Goal: Transaction & Acquisition: Purchase product/service

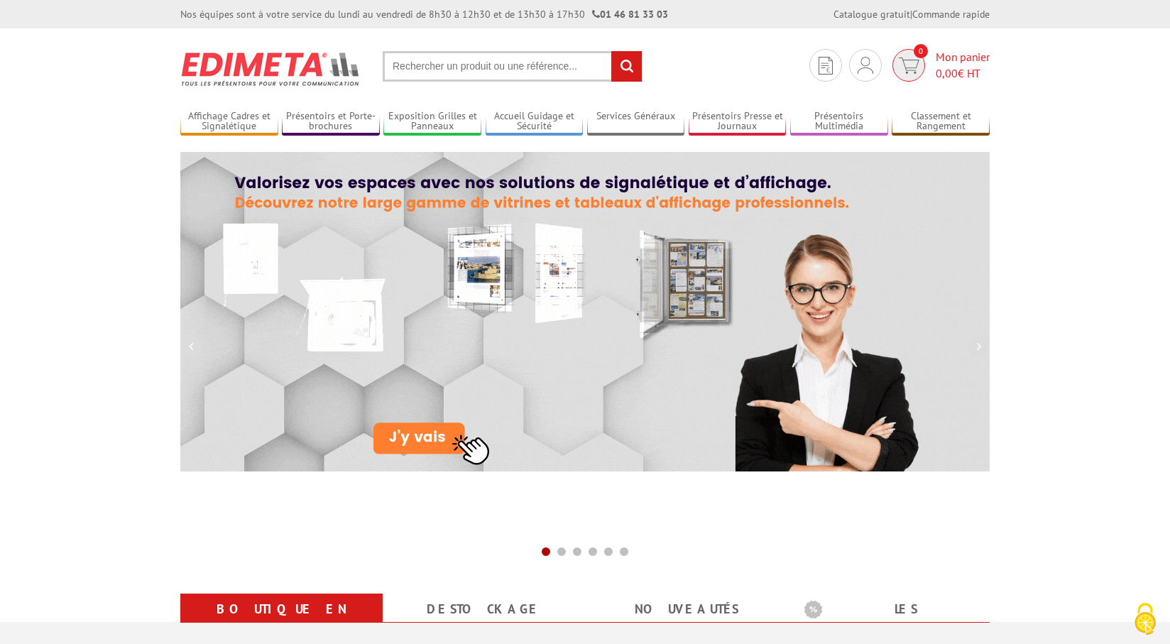
click at [952, 58] on span "Mon panier 0,00 € HT" at bounding box center [963, 65] width 54 height 33
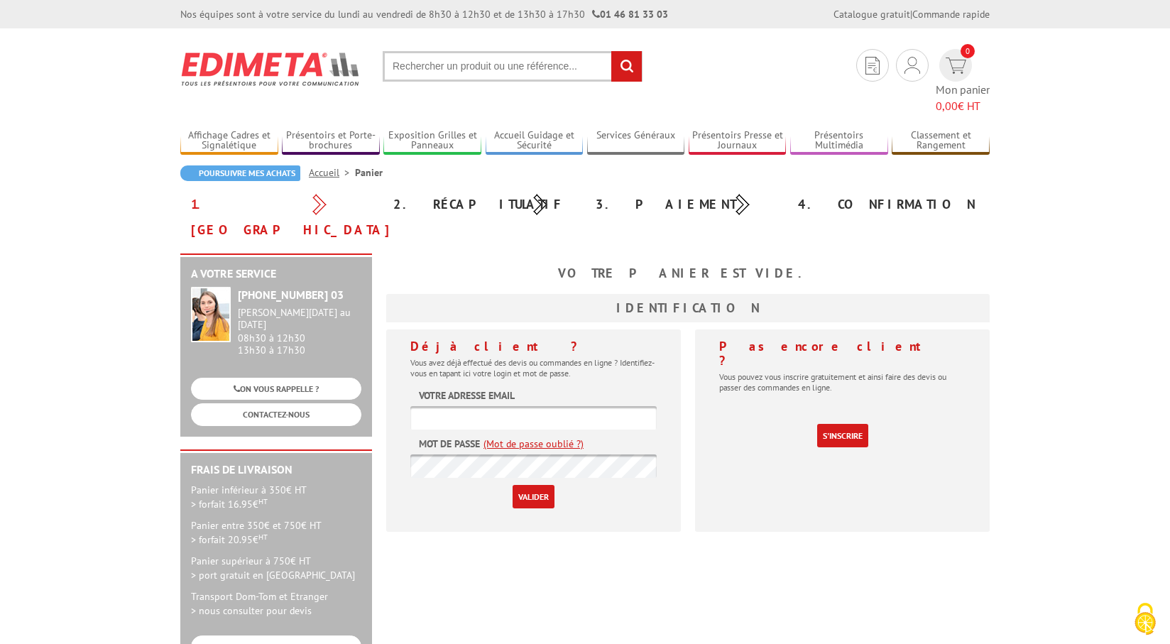
click at [523, 406] on input "text" at bounding box center [533, 417] width 246 height 23
type input "m.polletvillard@groupe-pvg.fr"
click at [534, 485] on input "Valider" at bounding box center [534, 496] width 42 height 23
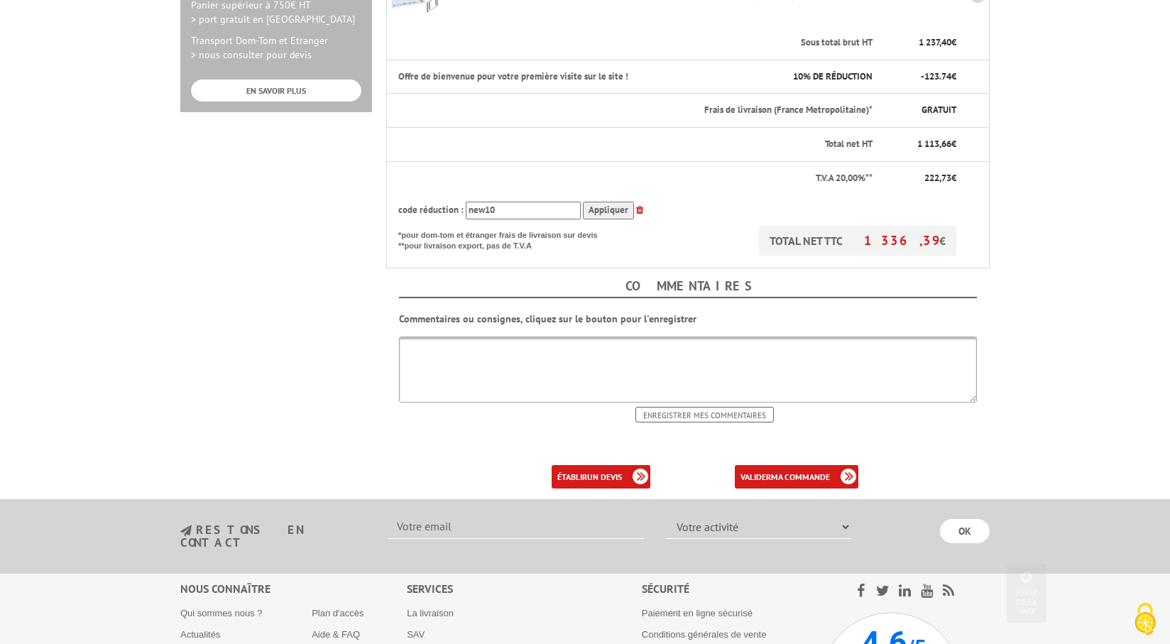
scroll to position [541, 0]
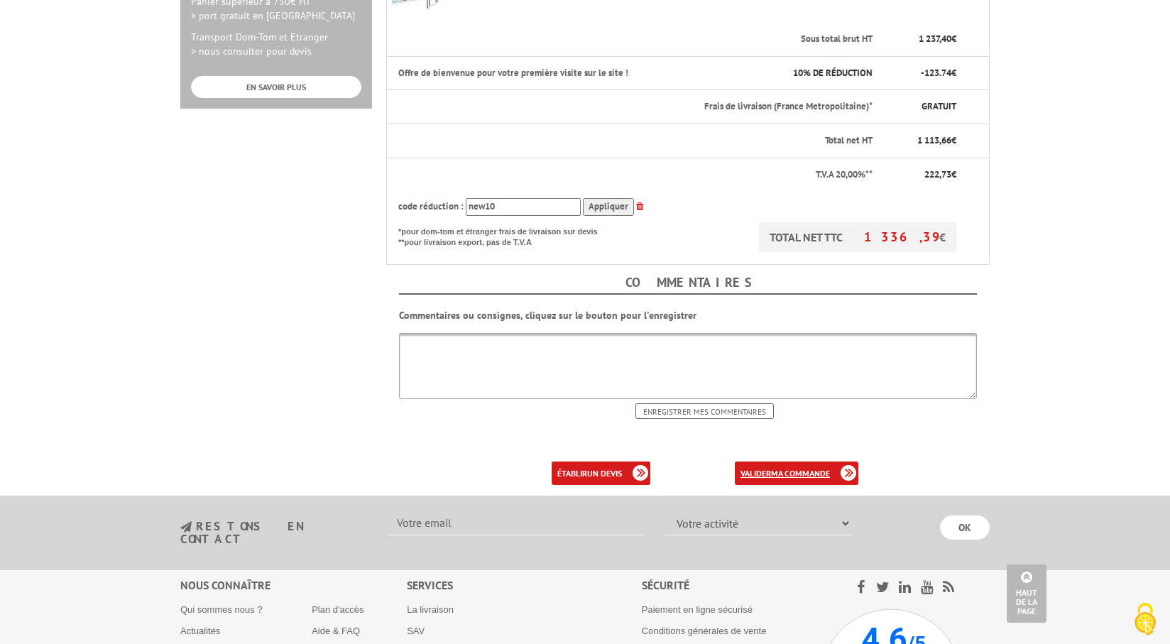
click at [768, 462] on link "valider ma commande" at bounding box center [797, 473] width 124 height 23
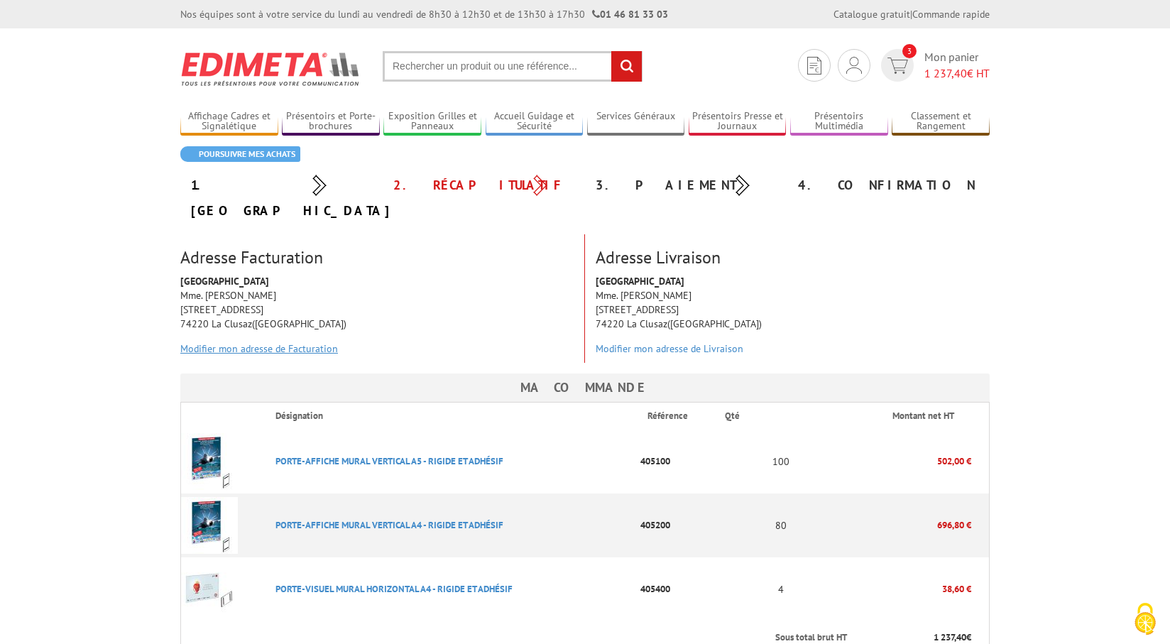
click at [256, 342] on link "Modifier mon adresse de Facturation" at bounding box center [259, 348] width 158 height 13
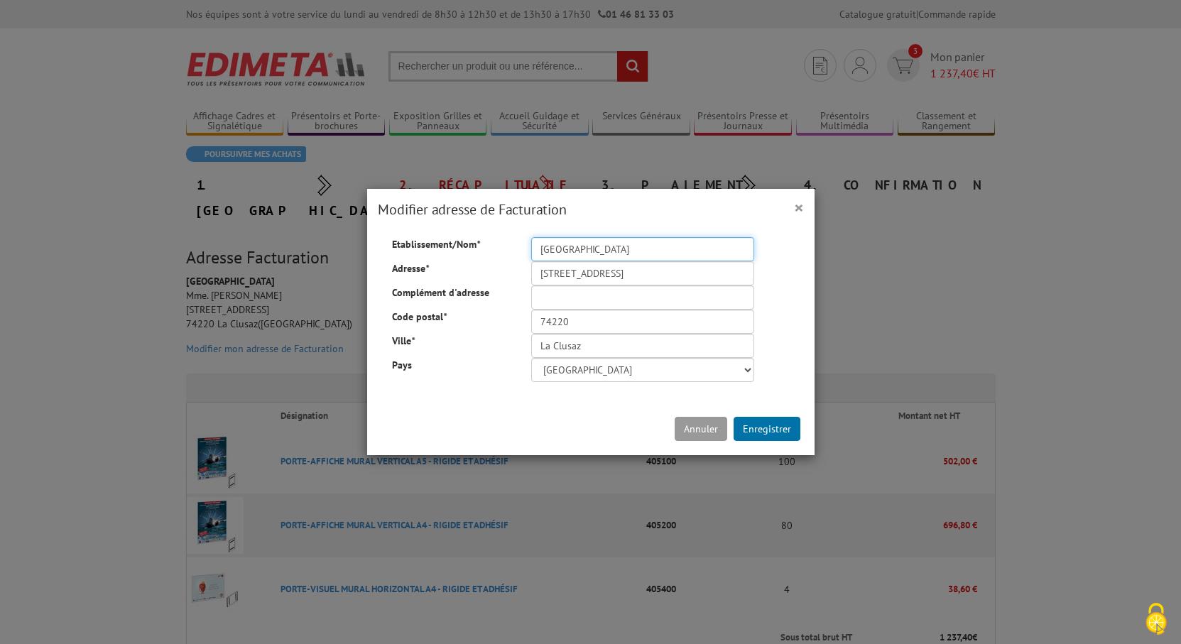
drag, startPoint x: 591, startPoint y: 242, endPoint x: 432, endPoint y: 243, distance: 158.4
click at [432, 237] on div "Etablissement/Nom * Hôtel Alpen'roc" at bounding box center [590, 237] width 419 height 0
drag, startPoint x: 615, startPoint y: 251, endPoint x: 495, endPoint y: 251, distance: 120.0
click at [495, 237] on div "Etablissement/Nom * Hôtel Alpen'roc" at bounding box center [590, 237] width 419 height 0
type input "H"
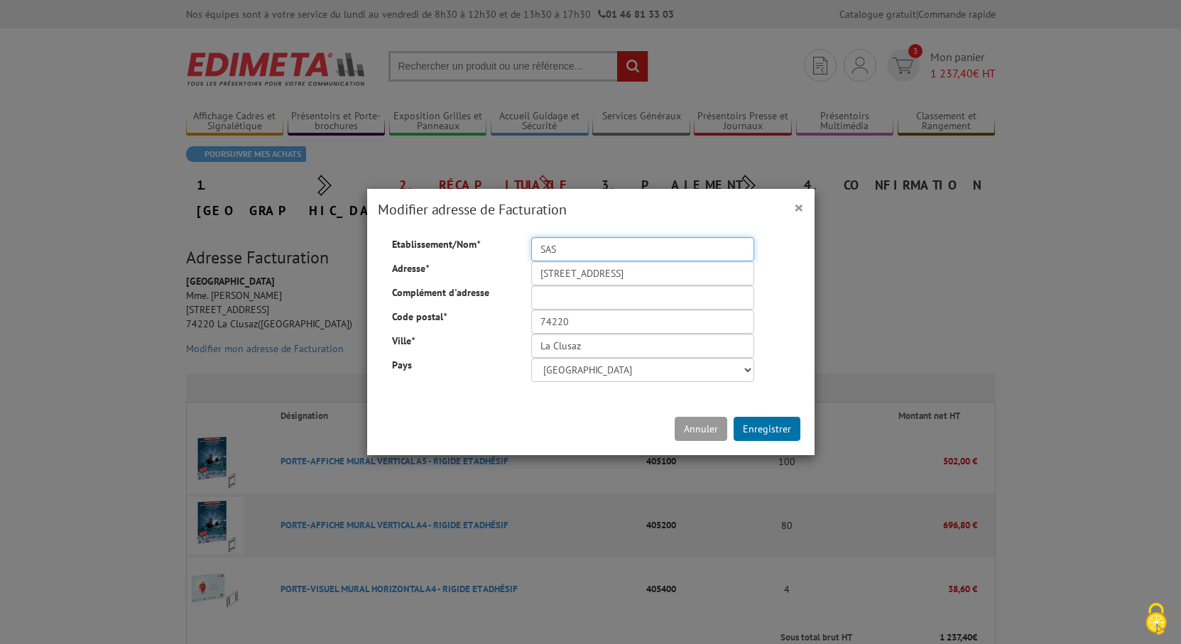
type input "SAS HOTEL BEAUREGARD"
drag, startPoint x: 657, startPoint y: 277, endPoint x: 461, endPoint y: 277, distance: 196.0
click at [461, 277] on div "Etablissement/Nom * SAS HOTEL BEAUREGARD Adresse * 388 route des grandes alpes …" at bounding box center [591, 309] width 440 height 145
type input "90 sentier du Bossonnet"
click at [776, 430] on button "Enregistrer" at bounding box center [767, 429] width 67 height 24
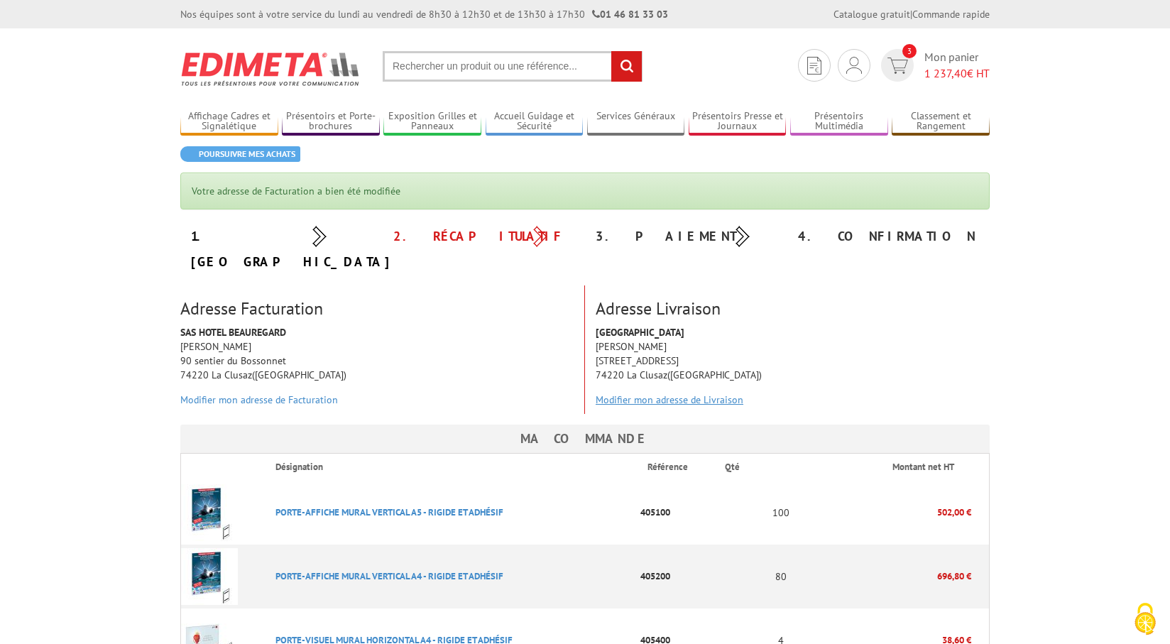
click at [662, 393] on link "Modifier mon adresse de Livraison" at bounding box center [670, 399] width 148 height 13
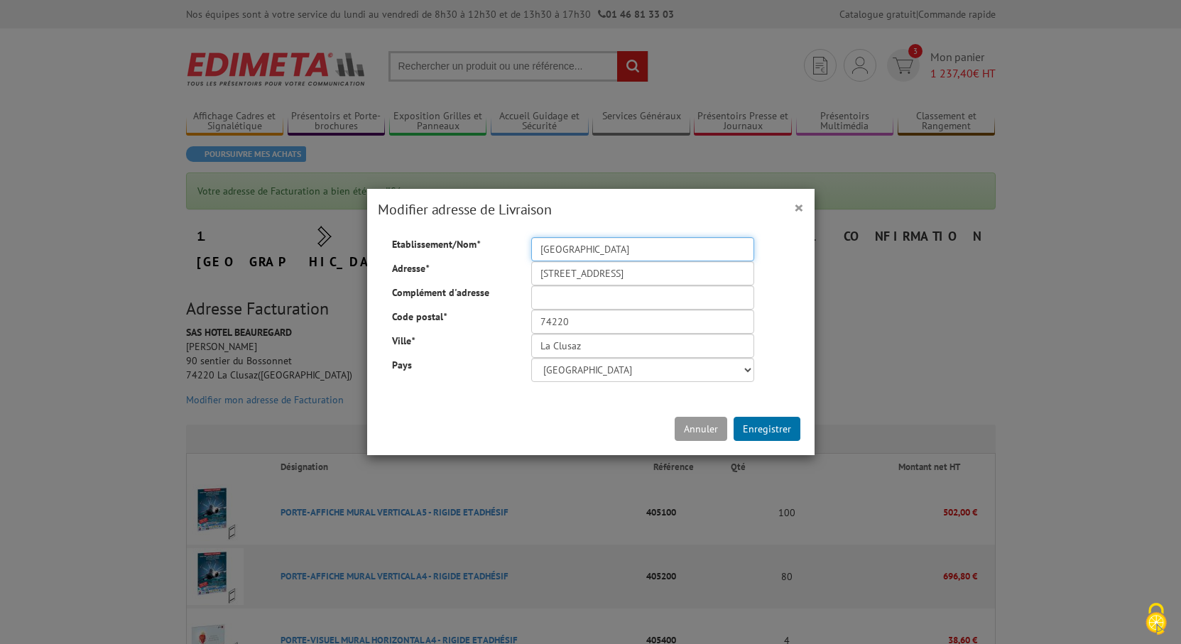
drag, startPoint x: 611, startPoint y: 250, endPoint x: 501, endPoint y: 245, distance: 110.9
click at [501, 237] on div "Etablissement/Nom * Hôtel Alpen'roc" at bounding box center [590, 237] width 419 height 0
type input "Hôtel Beauregard"
type input "90 sentier du Bossonnet"
click at [764, 423] on button "Enregistrer" at bounding box center [767, 429] width 67 height 24
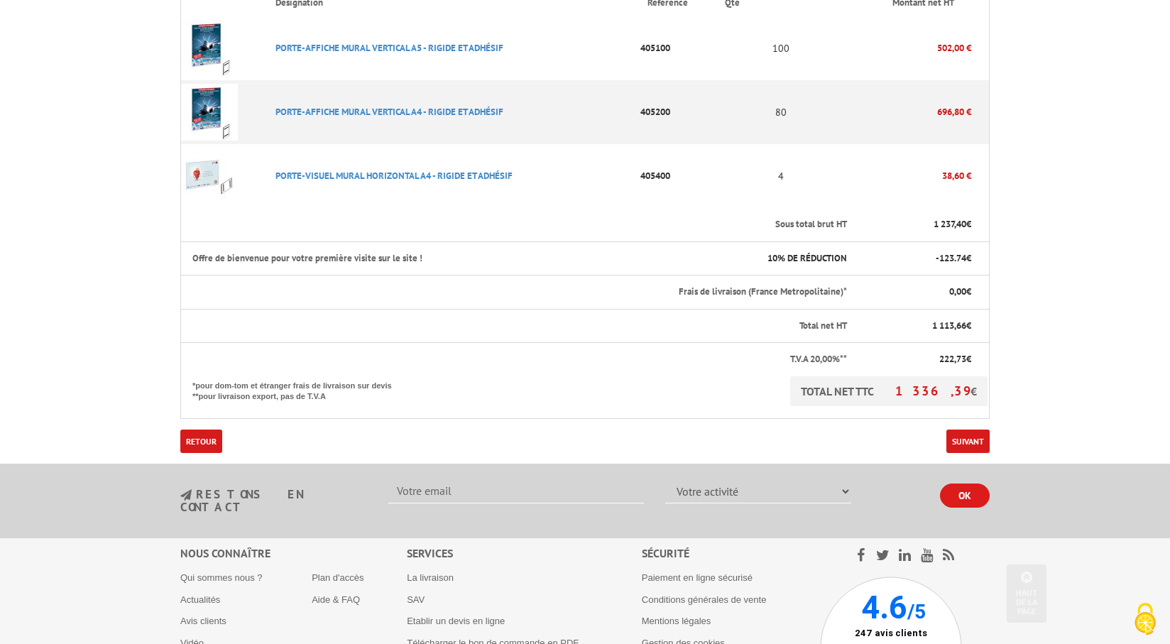
scroll to position [497, 0]
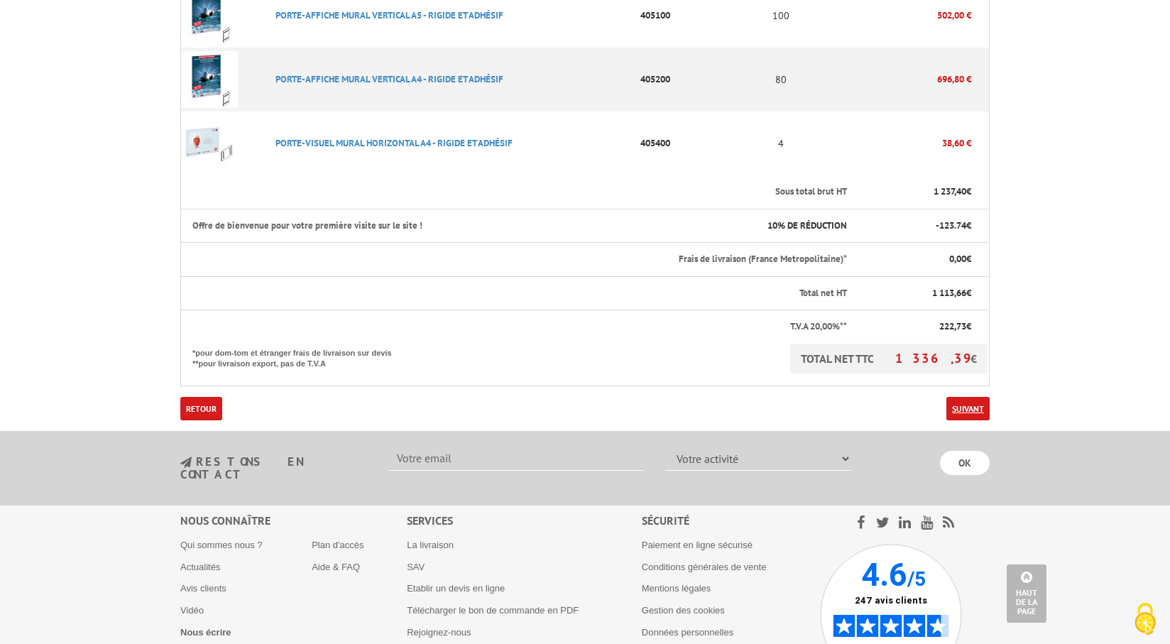
click at [963, 397] on link "Suivant" at bounding box center [968, 408] width 43 height 23
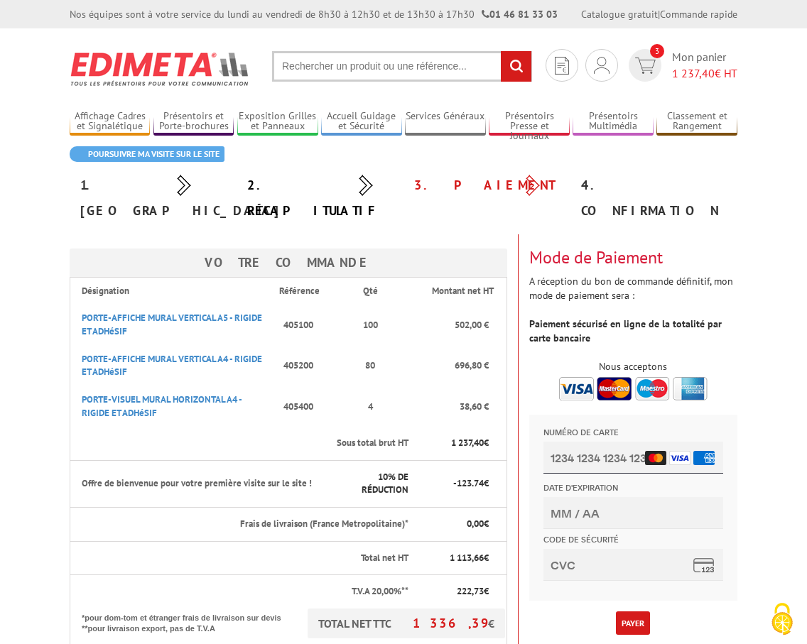
click at [587, 452] on input "Numéro de carte" at bounding box center [633, 458] width 180 height 32
click at [580, 427] on form "Numéro de carte Date d'expiration Code de sécurité" at bounding box center [632, 510] width 194 height 177
click at [572, 452] on input "Numéro de carte" at bounding box center [633, 458] width 180 height 32
click at [594, 453] on input "Numéro de carte" at bounding box center [633, 458] width 180 height 32
type input "4739 3768 8496 3954"
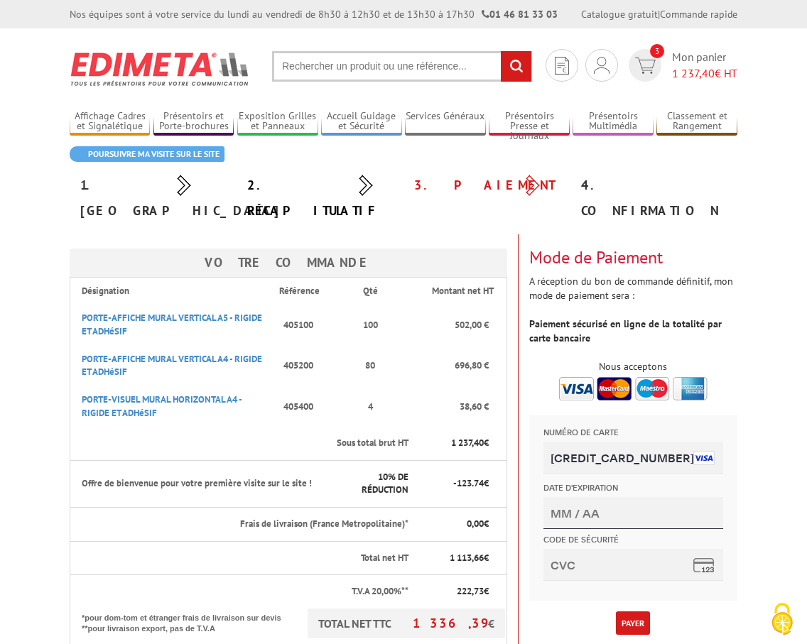
click at [584, 515] on input "Date d'expiration" at bounding box center [633, 513] width 180 height 32
type input "01/26"
click at [581, 558] on input "Code de sécurité" at bounding box center [633, 565] width 180 height 32
type input "068"
click at [775, 459] on body "L'adresse de ce site précédée de https indique que vous êtes sur un site sécuri…" at bounding box center [403, 506] width 807 height 1013
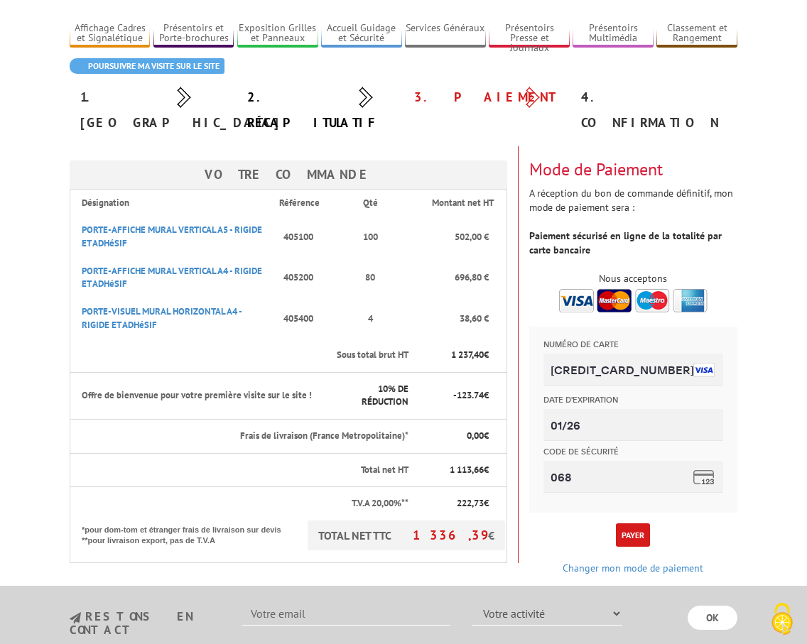
scroll to position [213, 0]
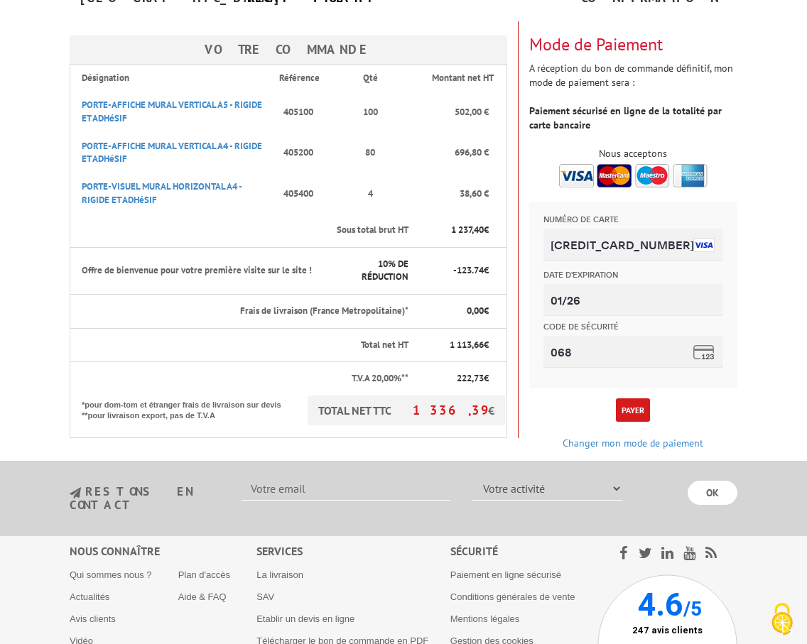
click at [624, 398] on button "Payer" at bounding box center [633, 409] width 34 height 23
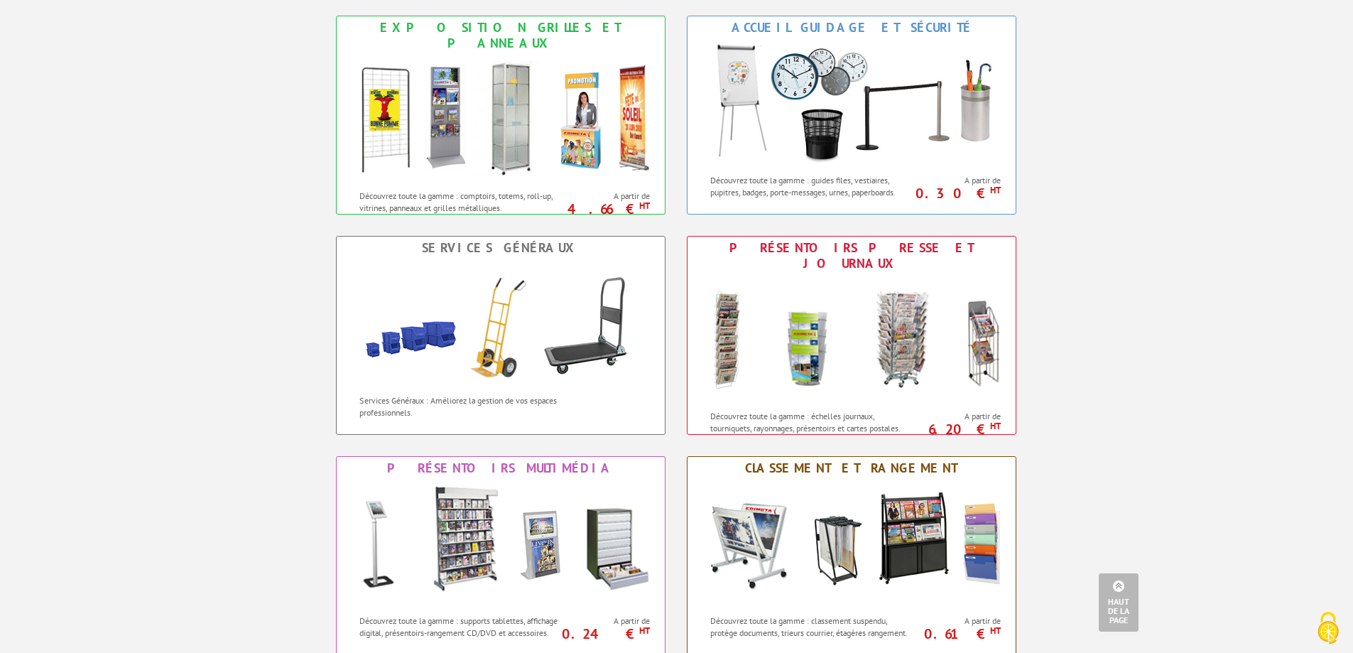
scroll to position [920, 0]
